Goal: Task Accomplishment & Management: Use online tool/utility

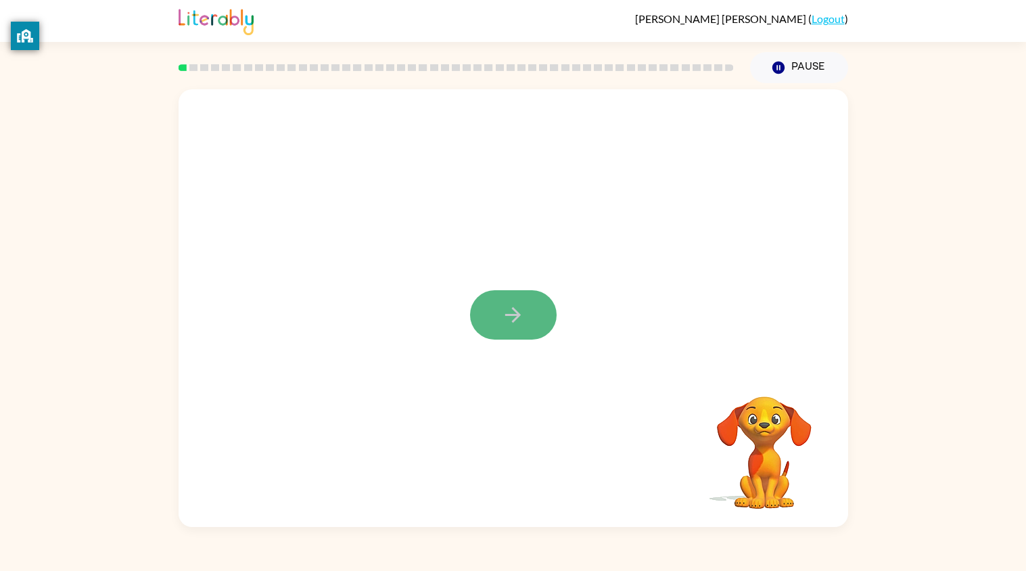
click at [498, 317] on button "button" at bounding box center [513, 314] width 87 height 49
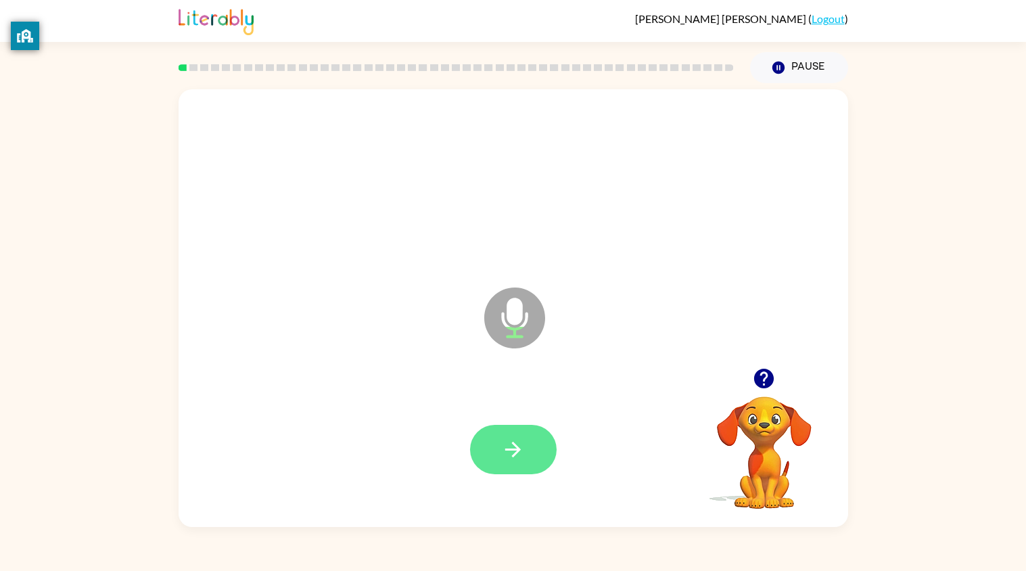
click at [502, 430] on button "button" at bounding box center [513, 449] width 87 height 49
click at [508, 457] on icon "button" at bounding box center [513, 450] width 24 height 24
click at [515, 447] on icon "button" at bounding box center [513, 450] width 16 height 16
click at [524, 448] on icon "button" at bounding box center [513, 450] width 24 height 24
click at [511, 446] on icon "button" at bounding box center [513, 450] width 24 height 24
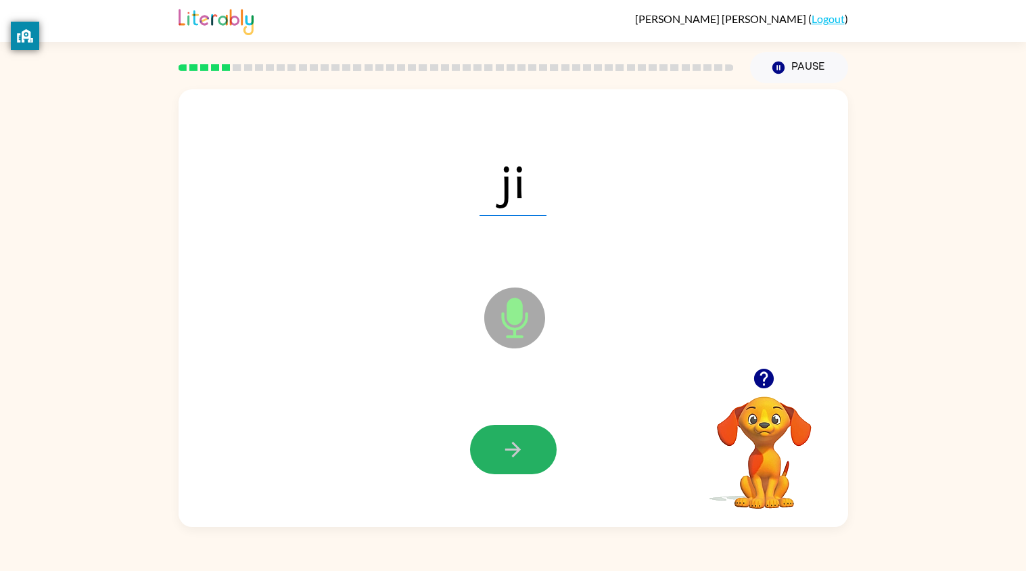
click at [516, 438] on icon "button" at bounding box center [513, 450] width 24 height 24
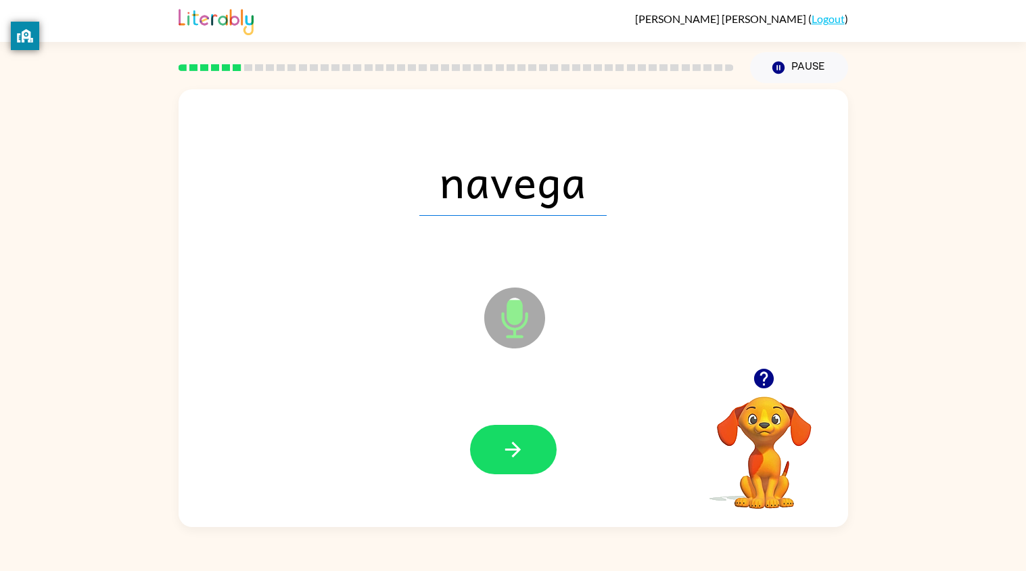
click at [515, 438] on icon "button" at bounding box center [513, 450] width 24 height 24
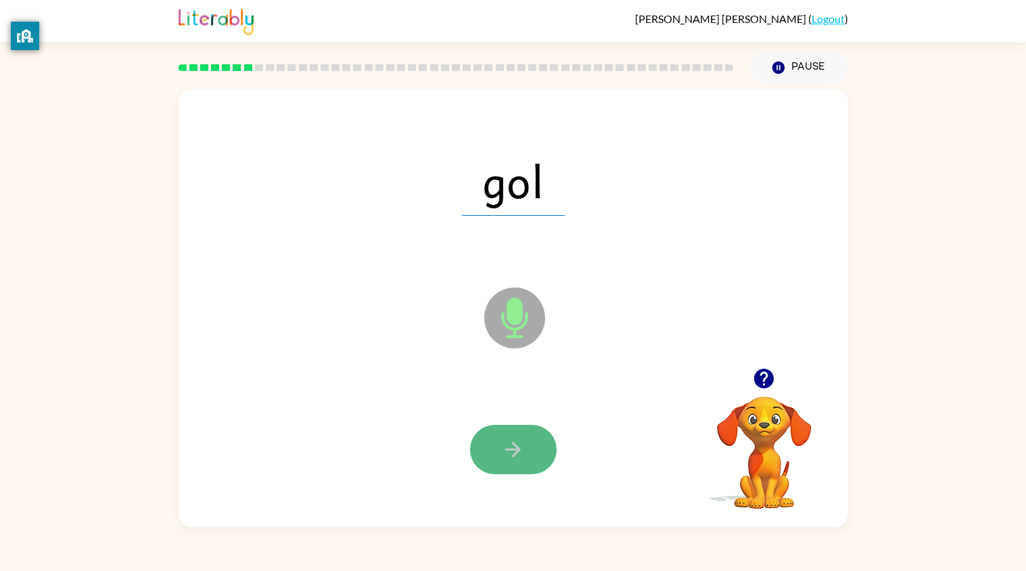
click at [519, 454] on icon "button" at bounding box center [513, 450] width 24 height 24
click at [524, 453] on icon "button" at bounding box center [513, 450] width 24 height 24
click at [508, 442] on icon "button" at bounding box center [513, 450] width 24 height 24
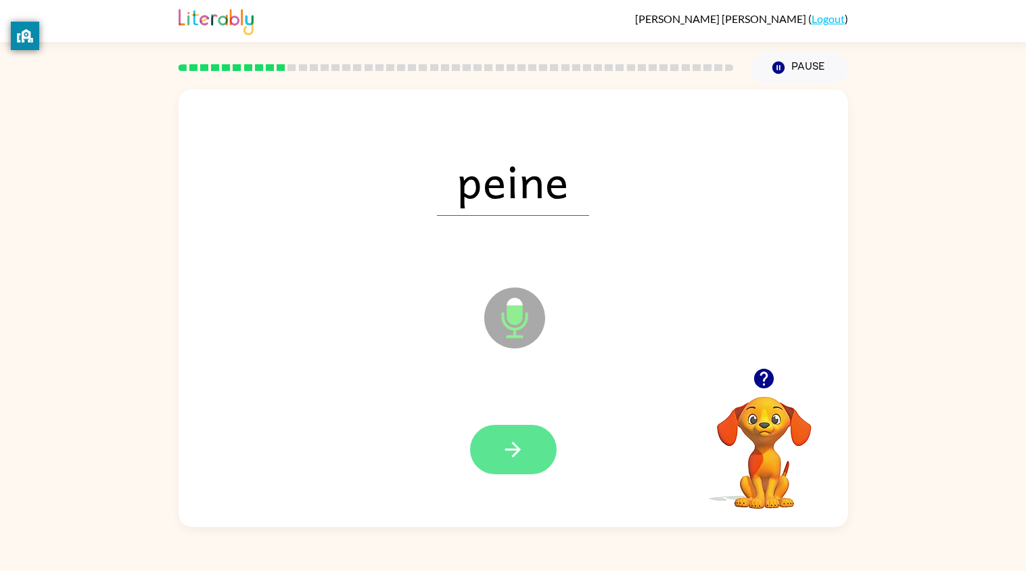
click at [492, 438] on button "button" at bounding box center [513, 449] width 87 height 49
click at [509, 449] on icon "button" at bounding box center [513, 450] width 16 height 16
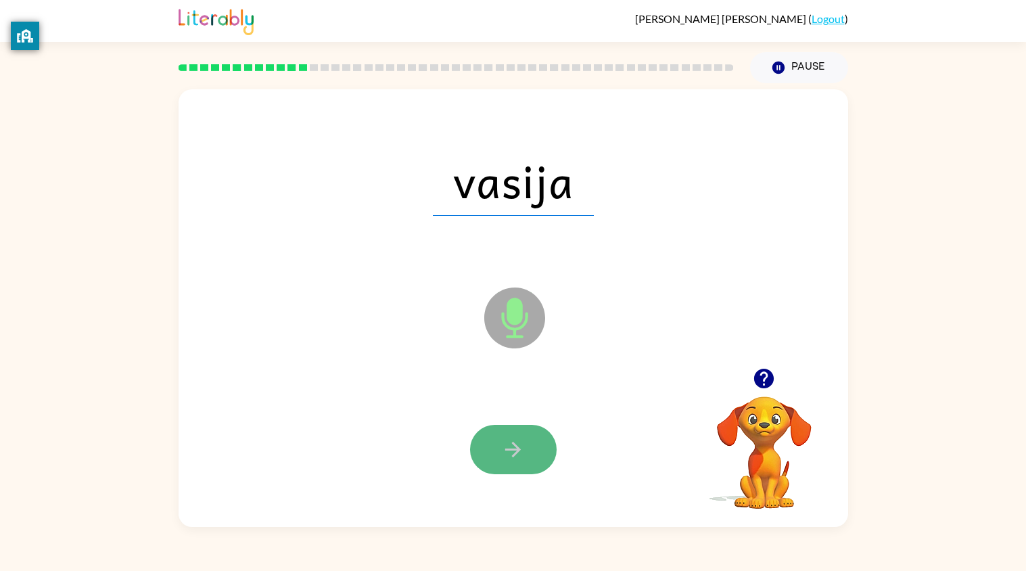
click at [499, 450] on button "button" at bounding box center [513, 449] width 87 height 49
click at [517, 468] on button "button" at bounding box center [513, 449] width 87 height 49
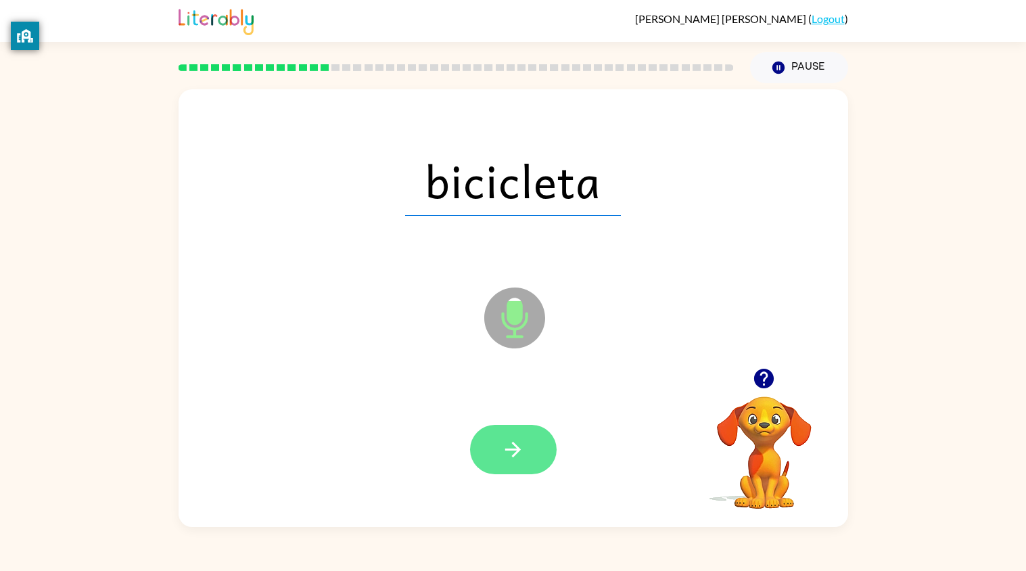
click at [516, 451] on icon "button" at bounding box center [513, 450] width 24 height 24
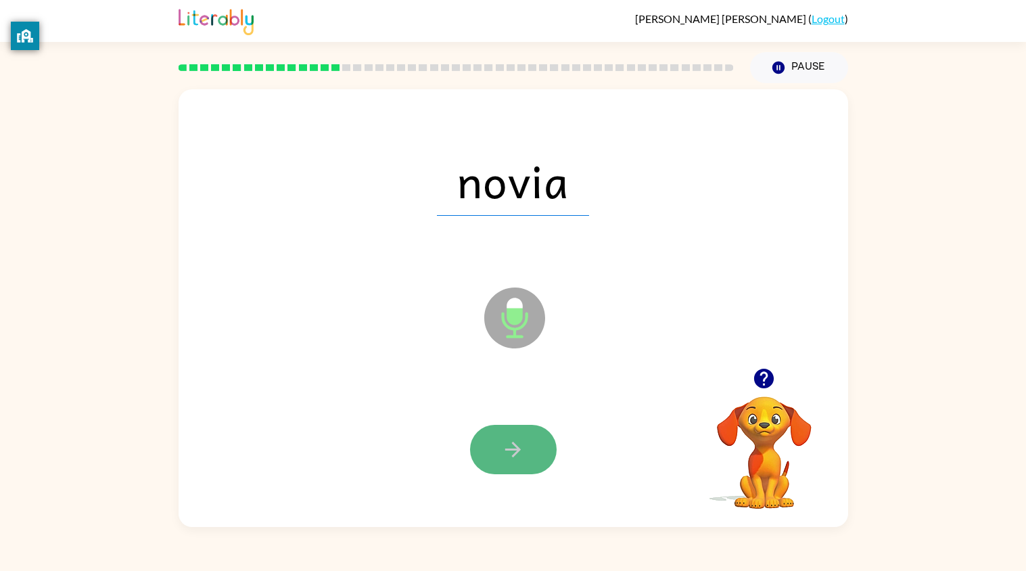
click at [499, 444] on button "button" at bounding box center [513, 449] width 87 height 49
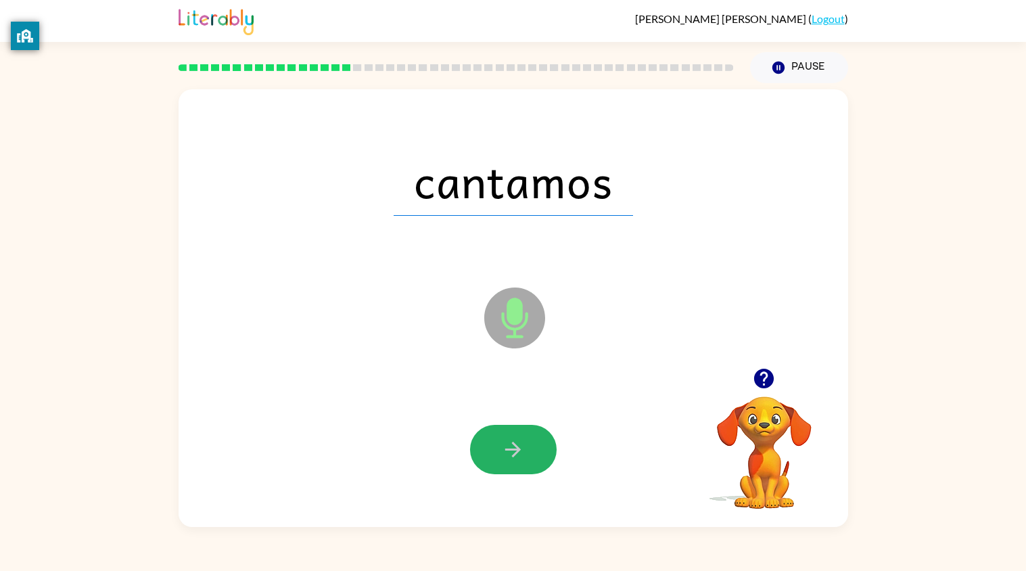
click at [499, 444] on button "button" at bounding box center [513, 449] width 87 height 49
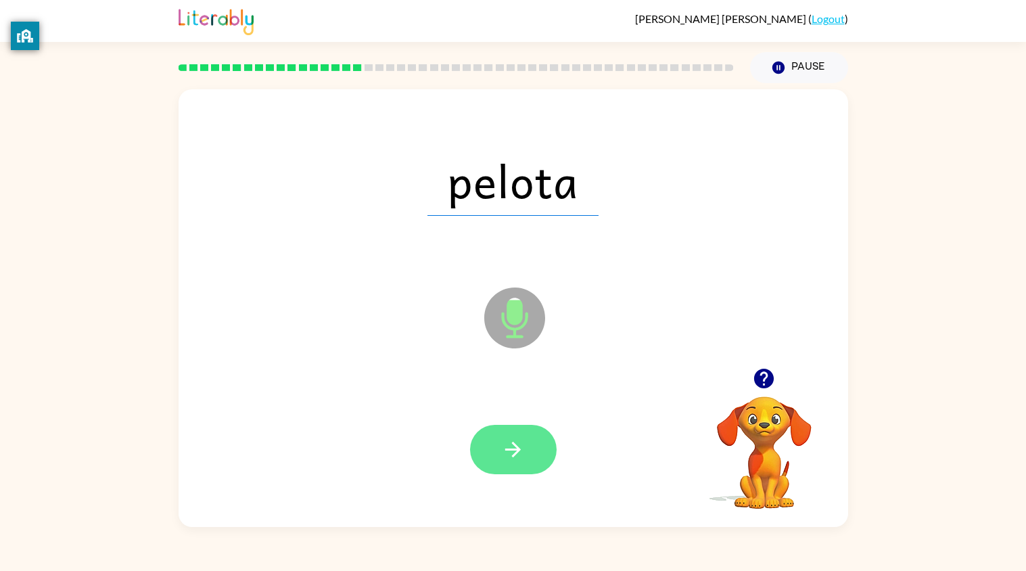
click at [507, 441] on icon "button" at bounding box center [513, 450] width 24 height 24
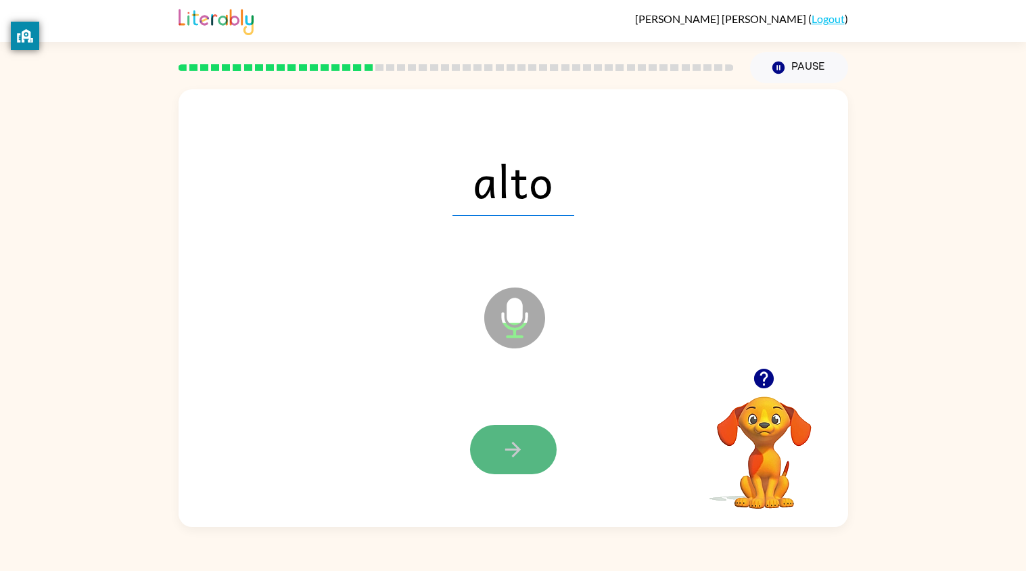
click at [509, 447] on icon "button" at bounding box center [513, 450] width 24 height 24
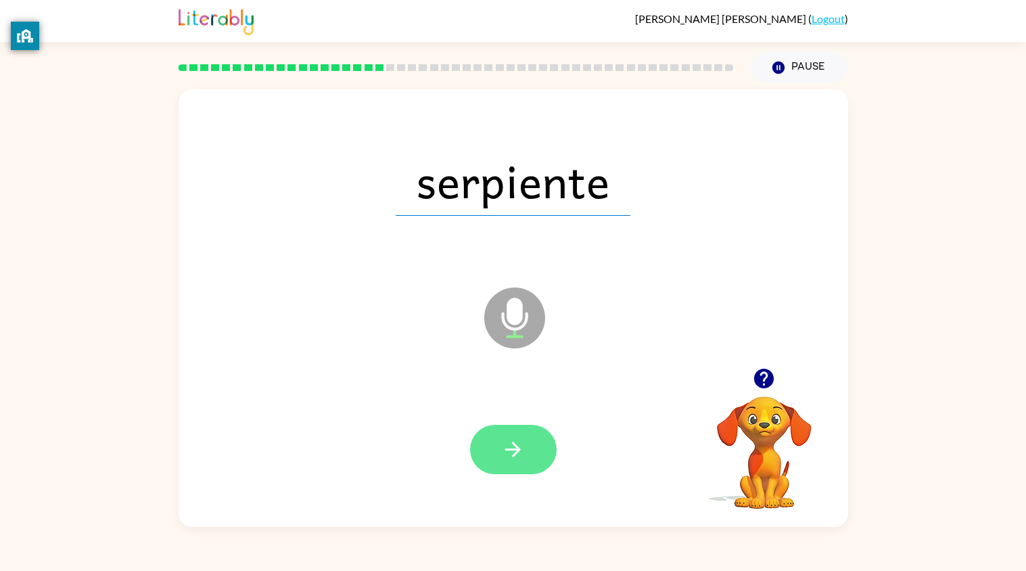
click at [538, 454] on button "button" at bounding box center [513, 449] width 87 height 49
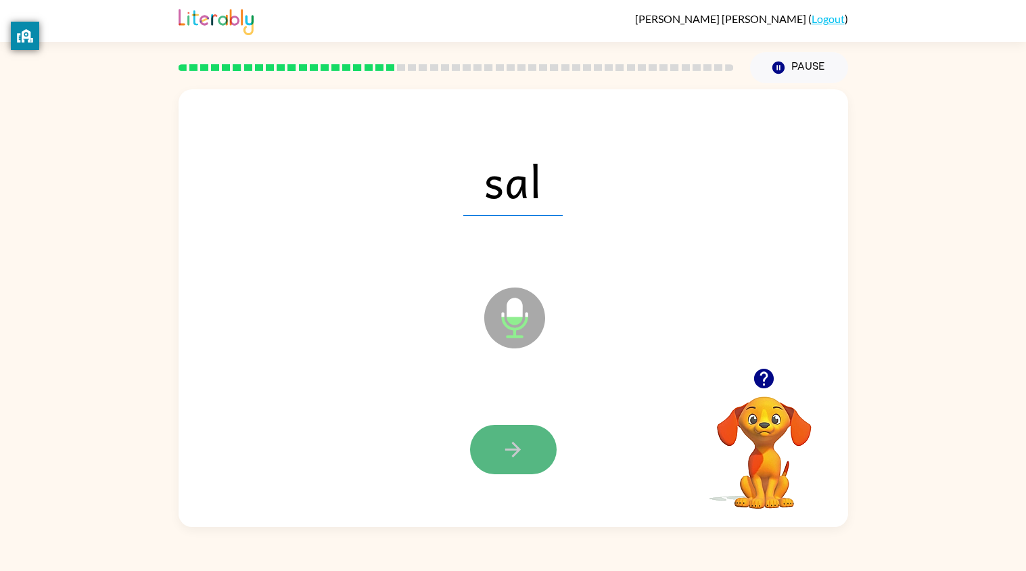
click at [532, 444] on button "button" at bounding box center [513, 449] width 87 height 49
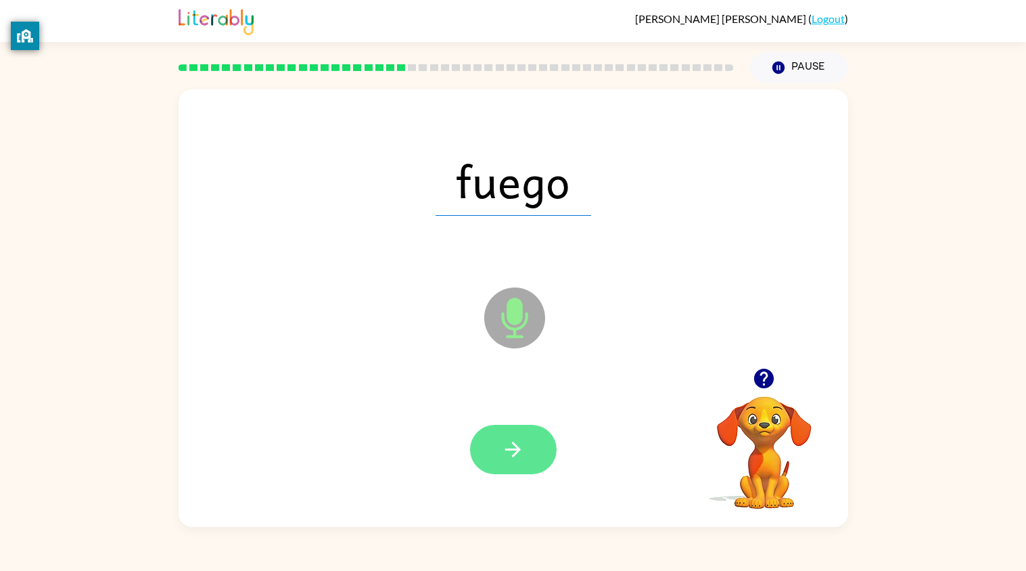
click at [502, 448] on icon "button" at bounding box center [513, 450] width 24 height 24
click at [514, 443] on icon "button" at bounding box center [513, 450] width 16 height 16
click at [490, 436] on button "button" at bounding box center [513, 449] width 87 height 49
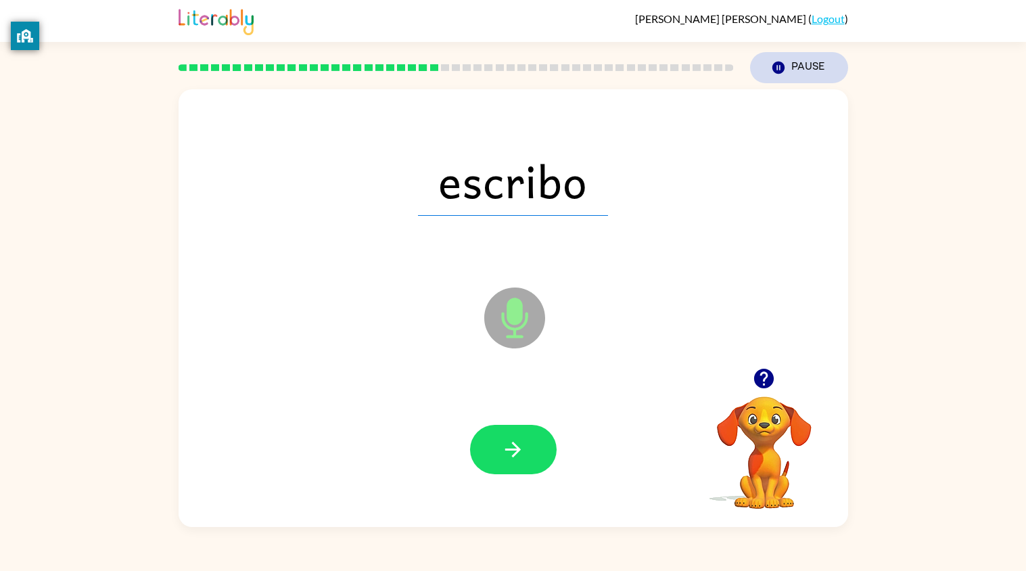
click at [787, 57] on button "Pause Pause" at bounding box center [799, 67] width 98 height 31
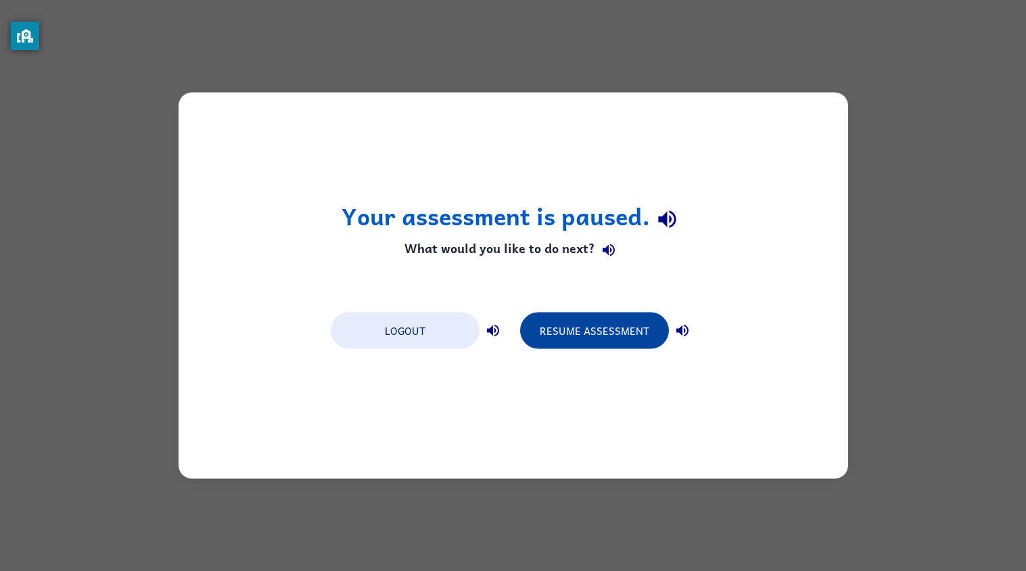
click at [586, 334] on button "Resume Assessment" at bounding box center [594, 331] width 149 height 37
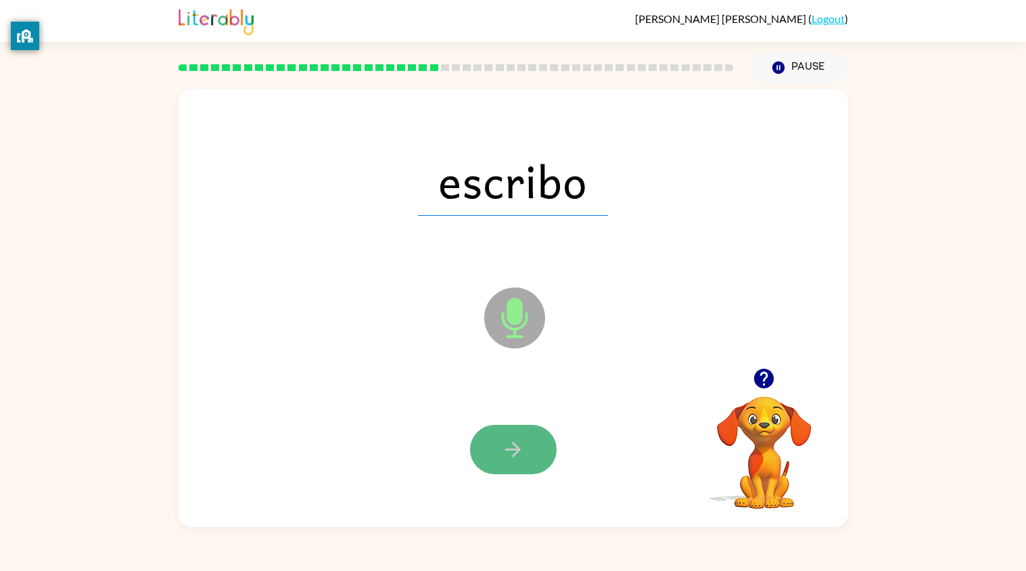
click at [524, 442] on button "button" at bounding box center [513, 449] width 87 height 49
click at [532, 455] on button "button" at bounding box center [513, 449] width 87 height 49
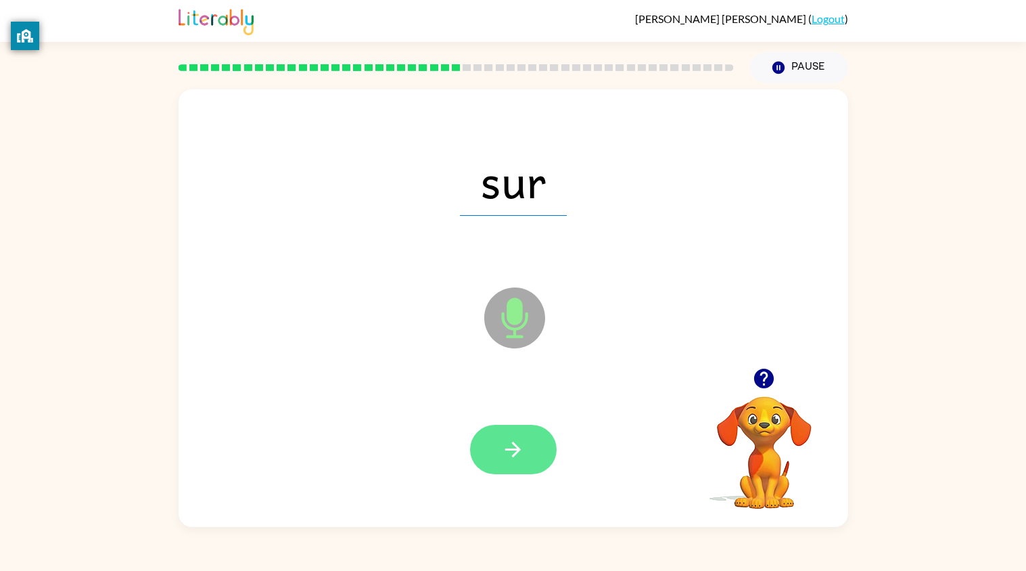
click at [518, 444] on icon "button" at bounding box center [513, 450] width 24 height 24
click at [511, 434] on button "button" at bounding box center [513, 449] width 87 height 49
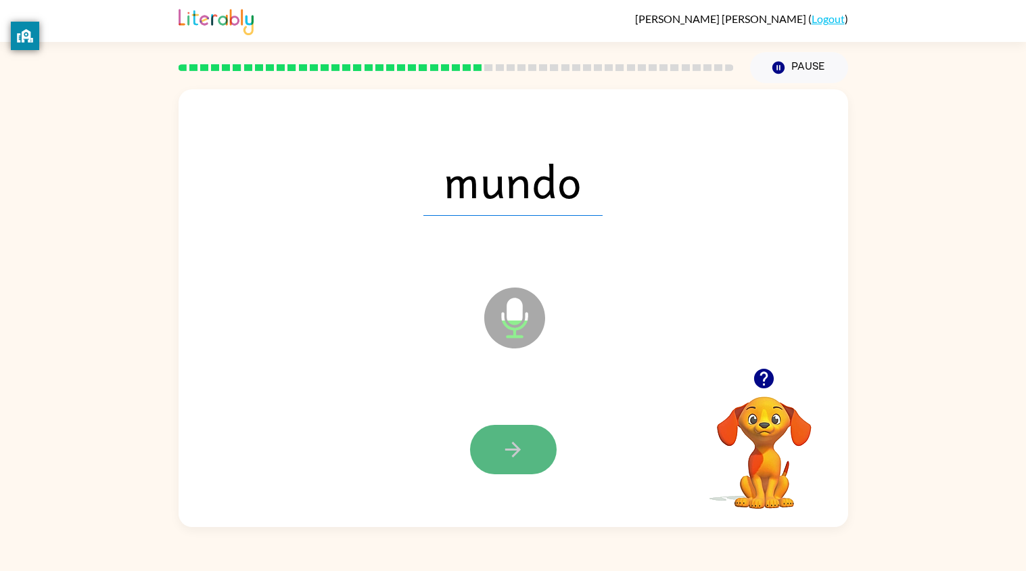
click at [511, 438] on icon "button" at bounding box center [513, 450] width 24 height 24
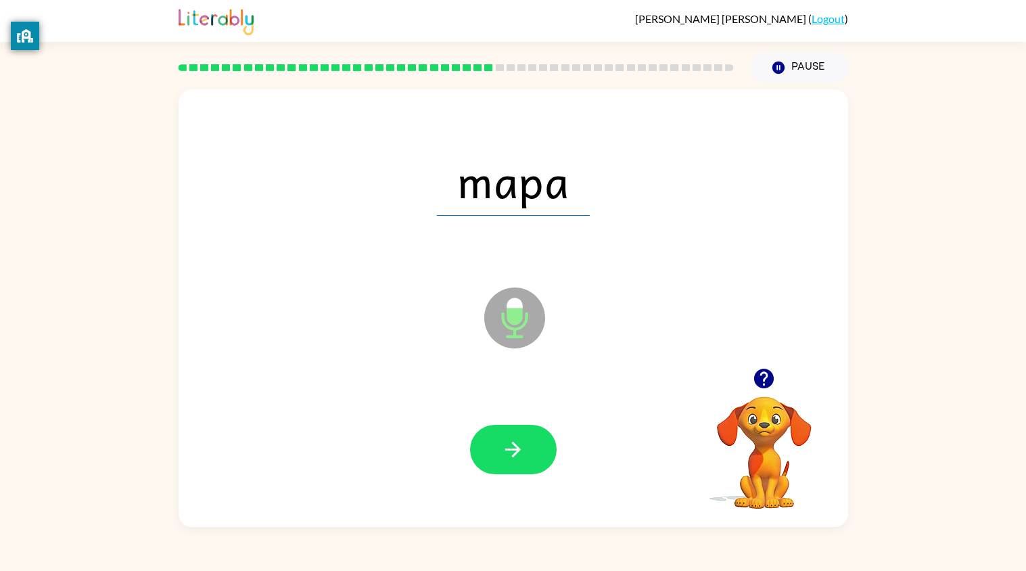
click at [511, 438] on icon "button" at bounding box center [513, 450] width 24 height 24
click at [517, 438] on icon "button" at bounding box center [513, 450] width 24 height 24
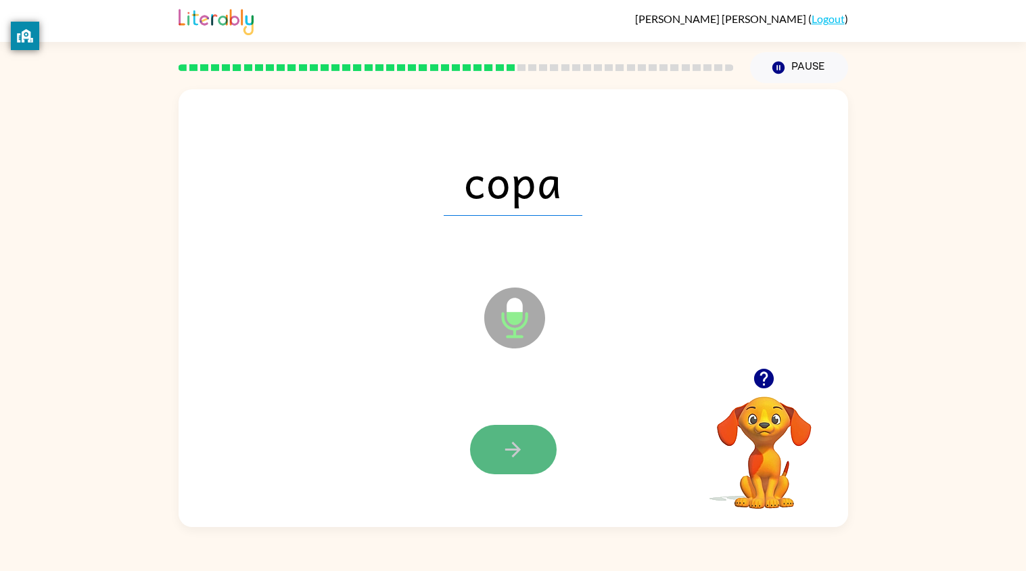
click at [519, 459] on icon "button" at bounding box center [513, 450] width 24 height 24
click at [484, 463] on button "button" at bounding box center [513, 449] width 87 height 49
click at [517, 448] on icon "button" at bounding box center [513, 450] width 16 height 16
click at [530, 452] on button "button" at bounding box center [513, 449] width 87 height 49
click at [501, 445] on icon "button" at bounding box center [513, 450] width 24 height 24
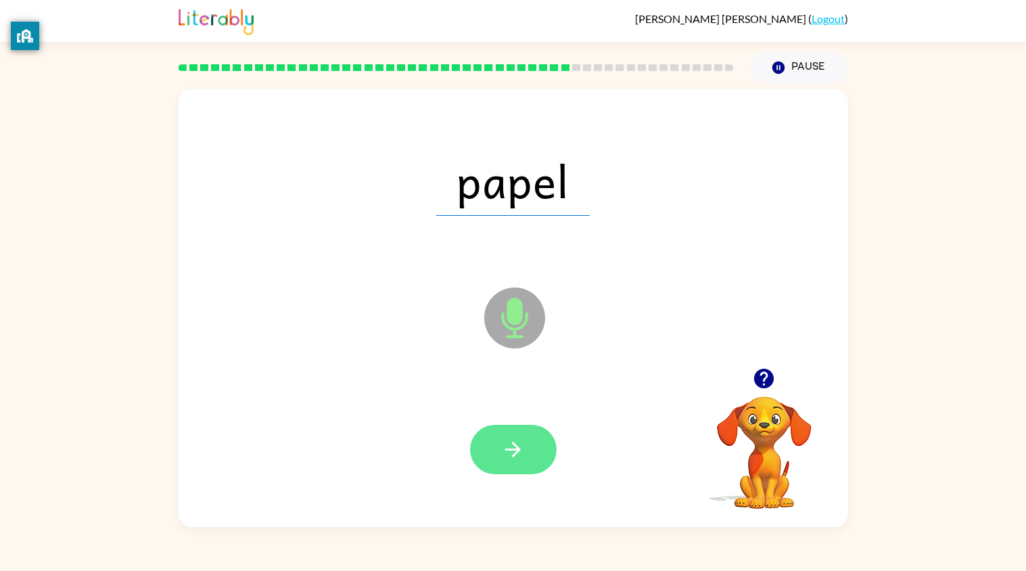
click at [515, 455] on icon "button" at bounding box center [513, 450] width 16 height 16
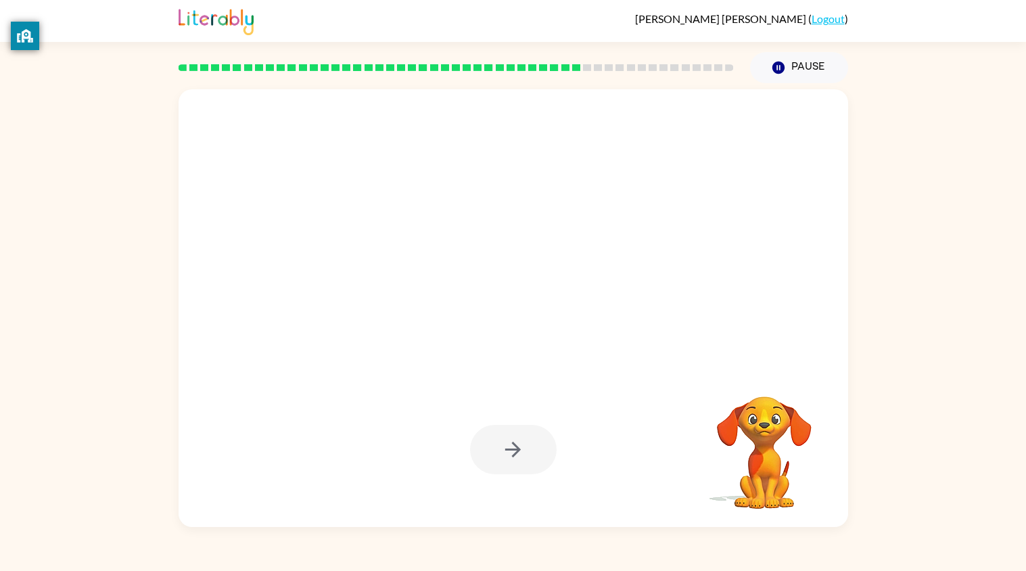
click at [748, 408] on video "Your browser must support playing .mp4 files to use Literably. Please try using…" at bounding box center [764, 442] width 135 height 135
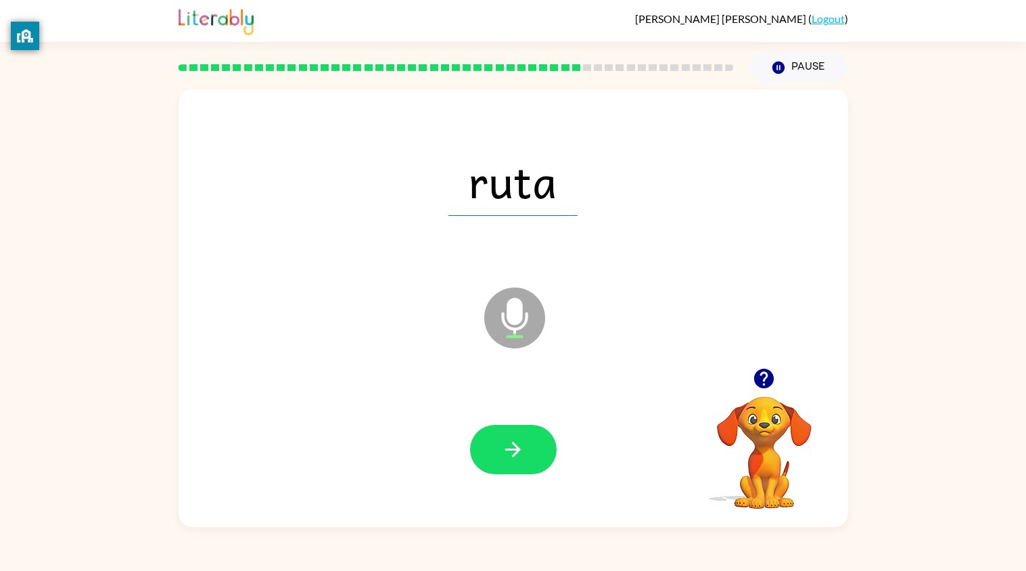
click at [555, 101] on div "ruta Microphone The Microphone is here when it is your turn to talk" at bounding box center [514, 308] width 670 height 438
click at [530, 448] on button "button" at bounding box center [513, 449] width 87 height 49
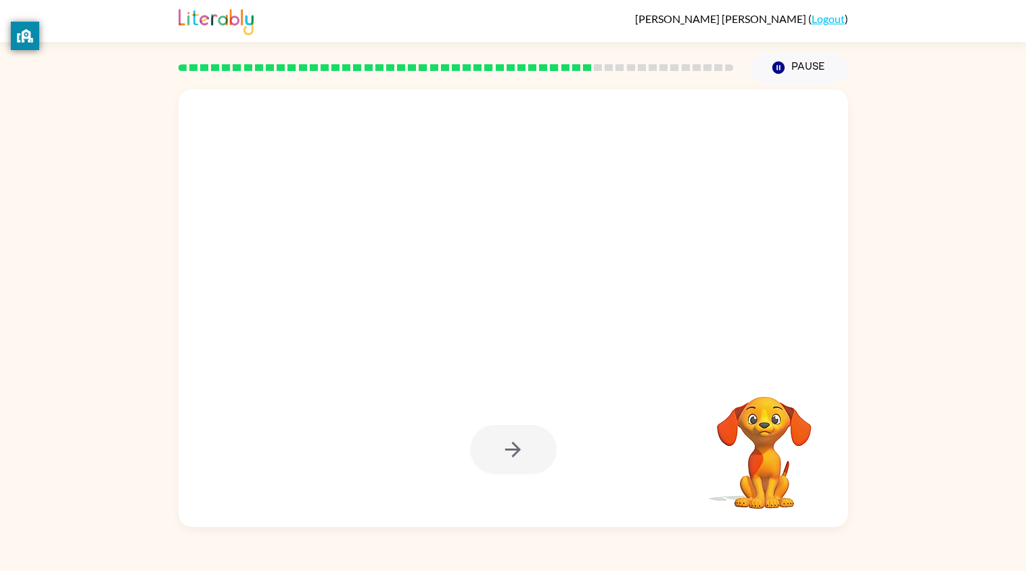
click at [698, 82] on div at bounding box center [456, 67] width 572 height 47
click at [697, 83] on div at bounding box center [456, 67] width 572 height 47
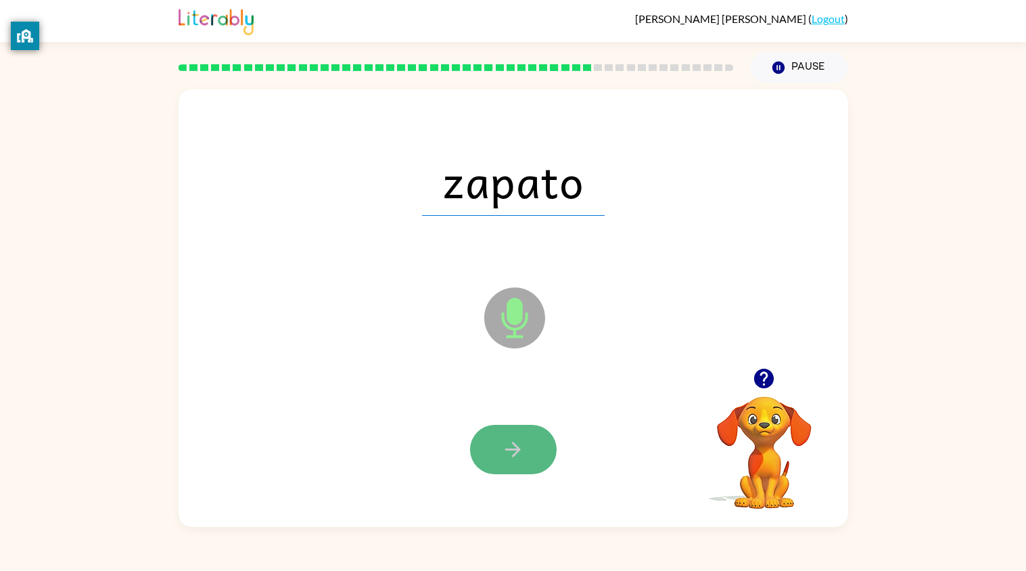
click at [511, 457] on icon "button" at bounding box center [513, 450] width 24 height 24
click at [515, 468] on button "button" at bounding box center [513, 449] width 87 height 49
click at [515, 457] on icon "button" at bounding box center [513, 450] width 24 height 24
click at [510, 448] on icon "button" at bounding box center [513, 450] width 24 height 24
click at [509, 448] on icon "button" at bounding box center [513, 450] width 16 height 16
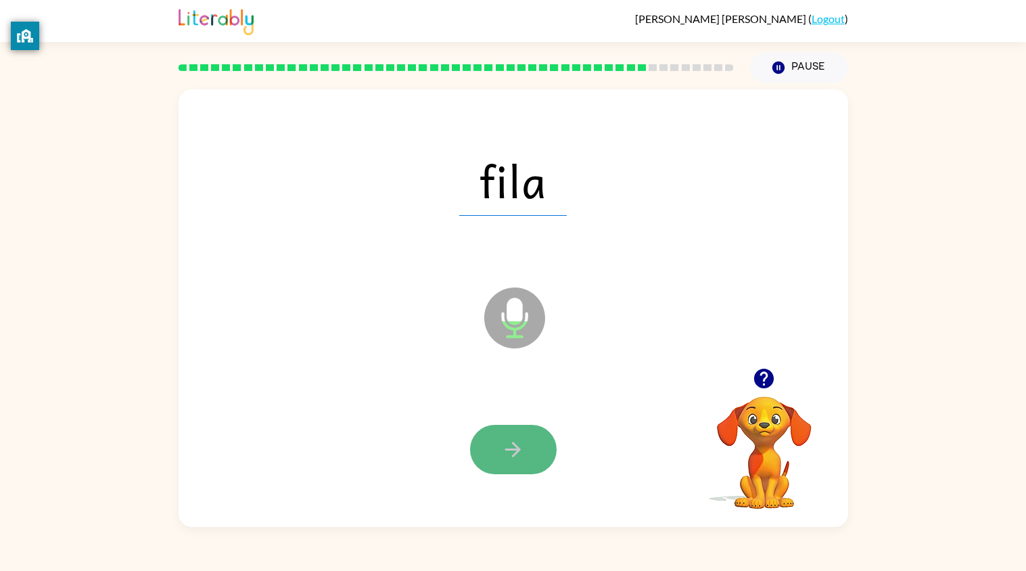
click at [532, 447] on button "button" at bounding box center [513, 449] width 87 height 49
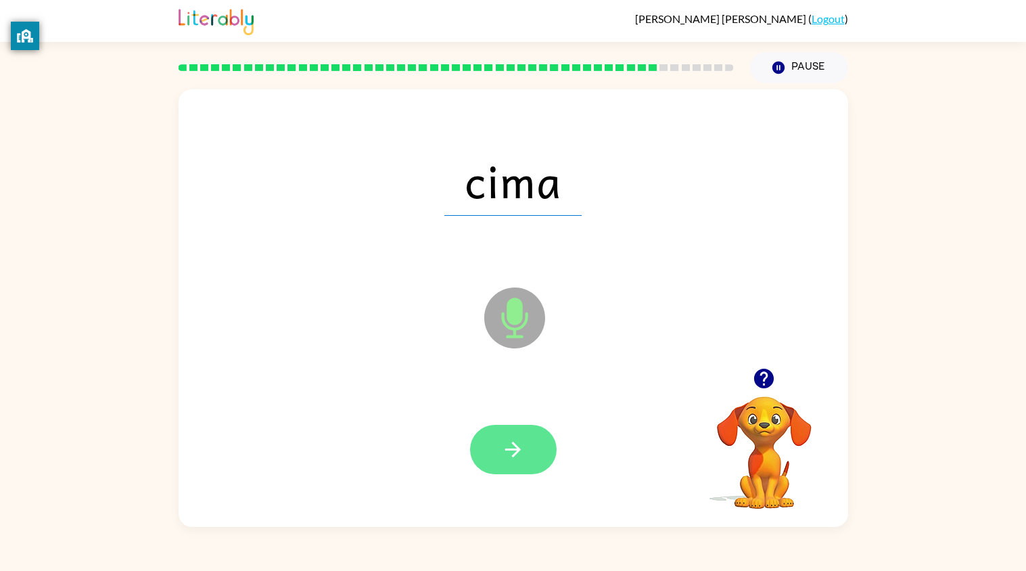
click at [509, 444] on icon "button" at bounding box center [513, 450] width 24 height 24
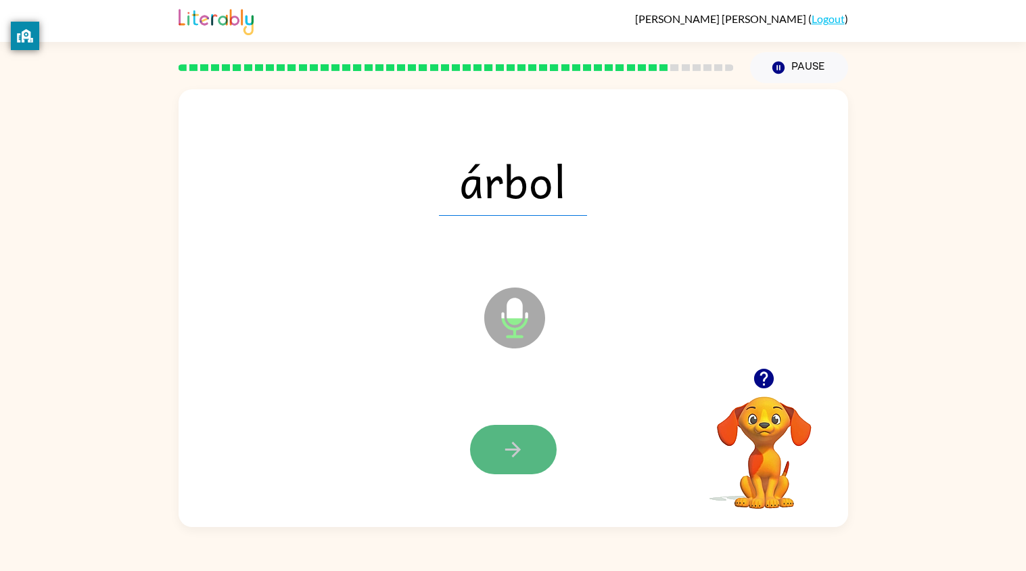
click at [512, 448] on icon "button" at bounding box center [513, 450] width 16 height 16
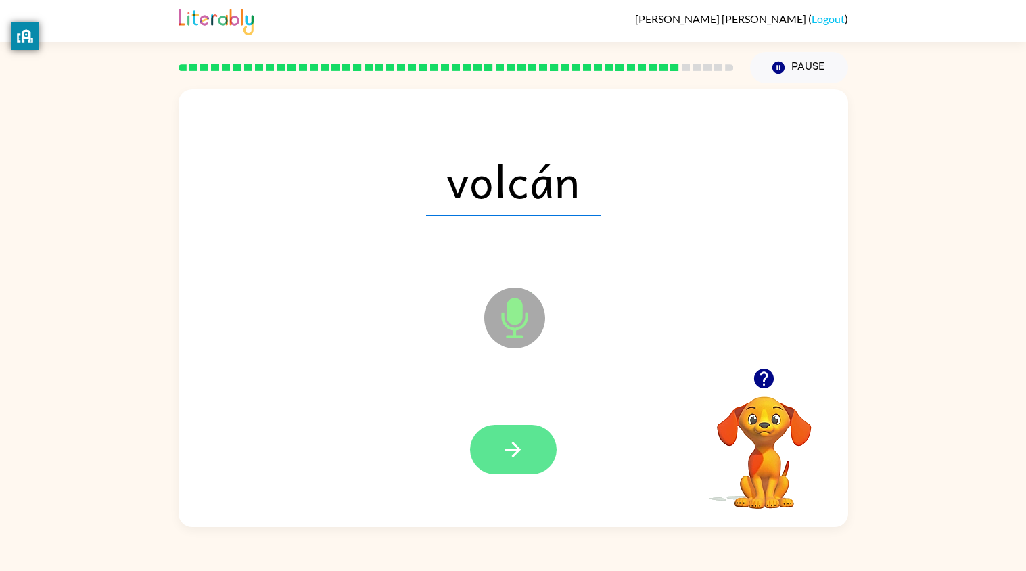
click at [540, 459] on button "button" at bounding box center [513, 449] width 87 height 49
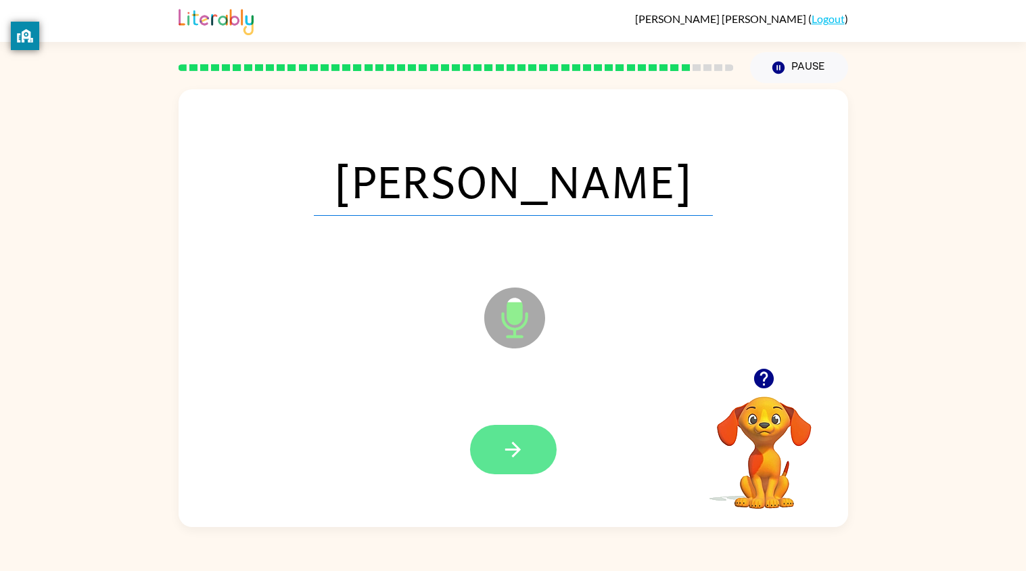
click at [530, 463] on button "button" at bounding box center [513, 449] width 87 height 49
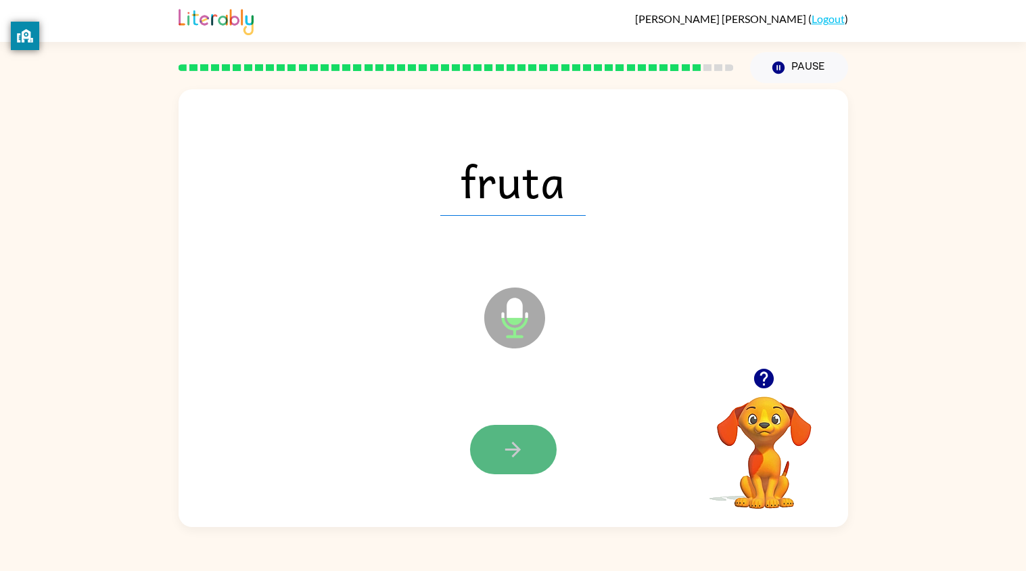
click at [524, 455] on icon "button" at bounding box center [513, 450] width 24 height 24
click at [520, 447] on icon "button" at bounding box center [513, 450] width 24 height 24
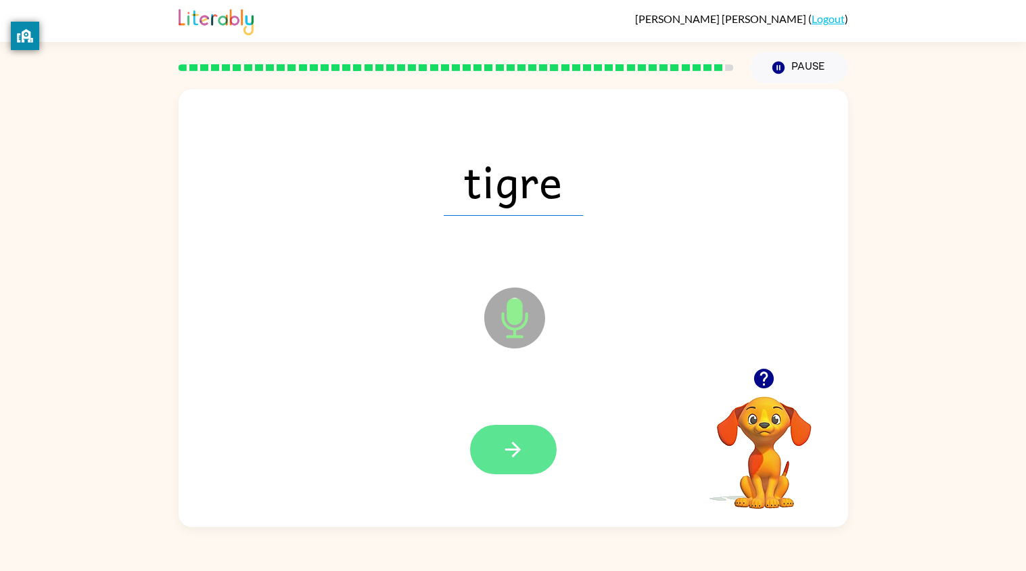
click at [518, 446] on icon "button" at bounding box center [513, 450] width 24 height 24
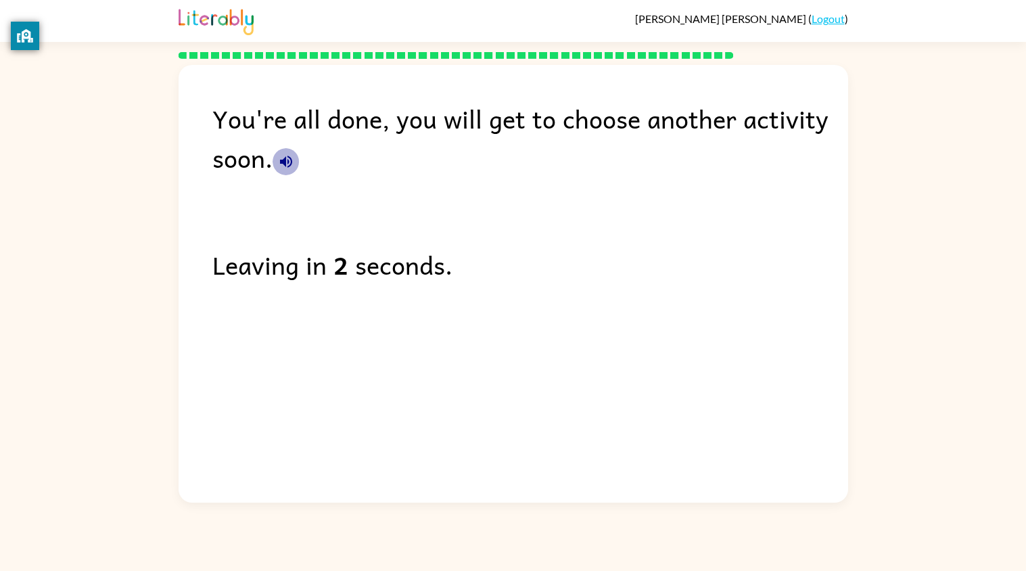
click at [287, 155] on icon "button" at bounding box center [286, 162] width 16 height 16
